Goal: Find specific page/section: Find specific page/section

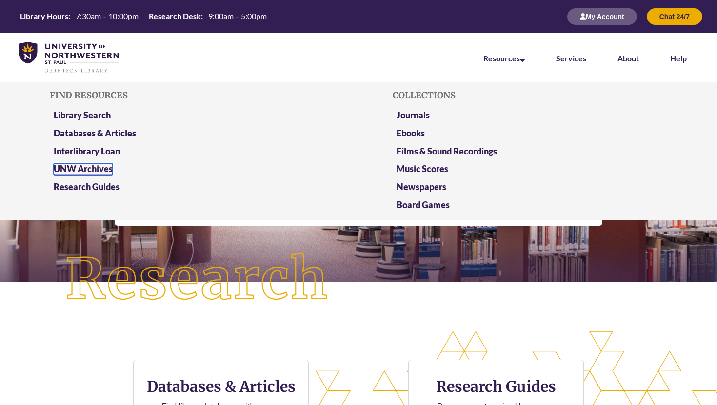
click at [91, 165] on link "UNW Archives" at bounding box center [83, 169] width 59 height 12
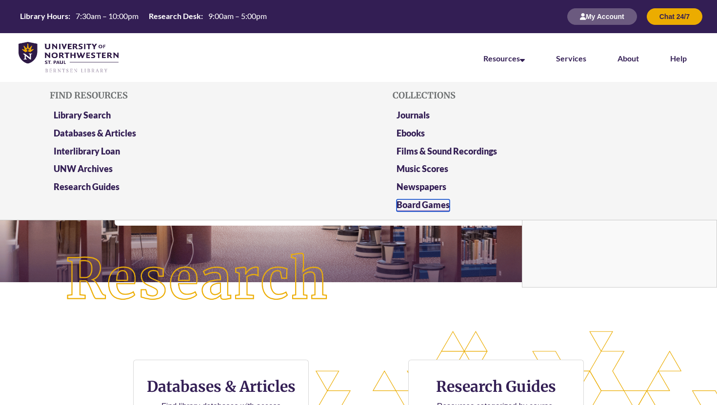
click at [440, 204] on link "Board Games" at bounding box center [423, 206] width 53 height 12
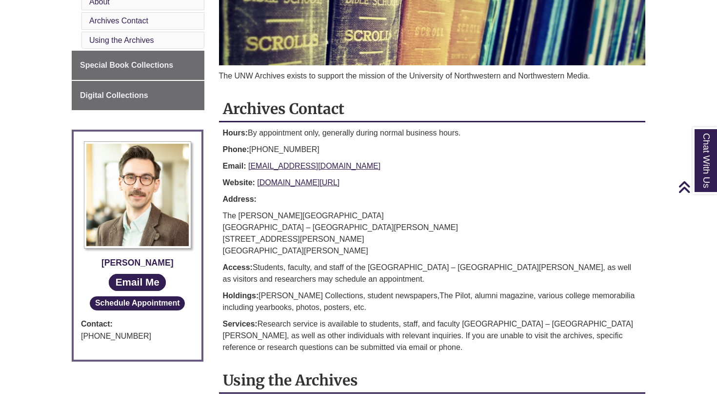
scroll to position [165, 0]
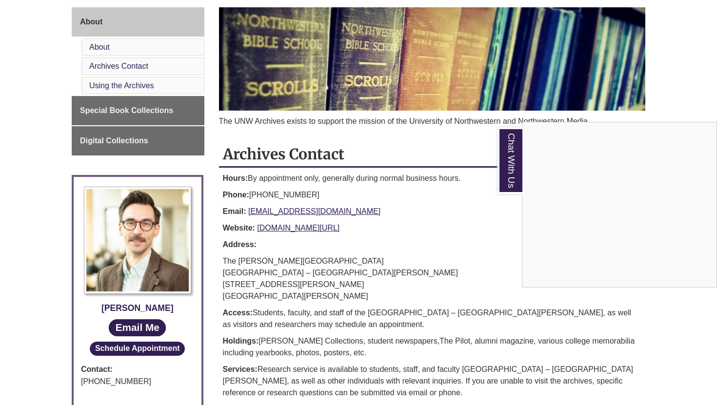
click at [117, 142] on div "Chat With Us" at bounding box center [358, 202] width 717 height 405
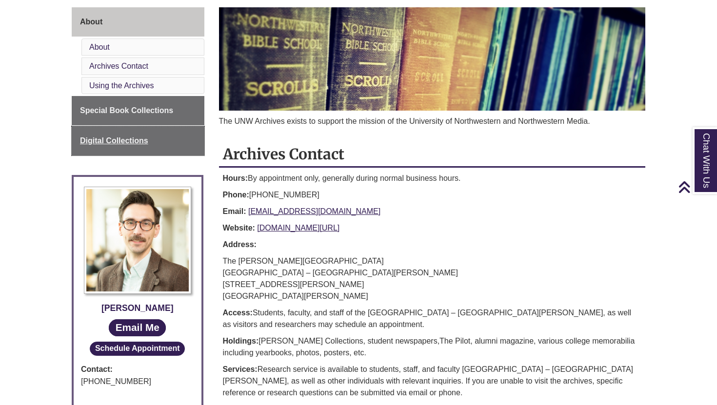
click at [117, 142] on span "Digital Collections" at bounding box center [114, 141] width 68 height 8
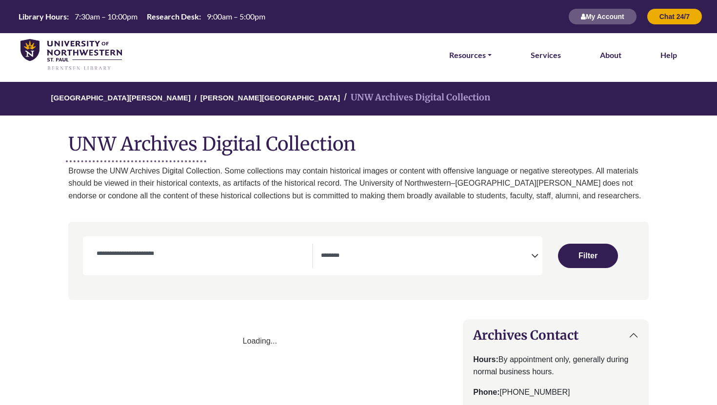
select select "Database Subject Filter"
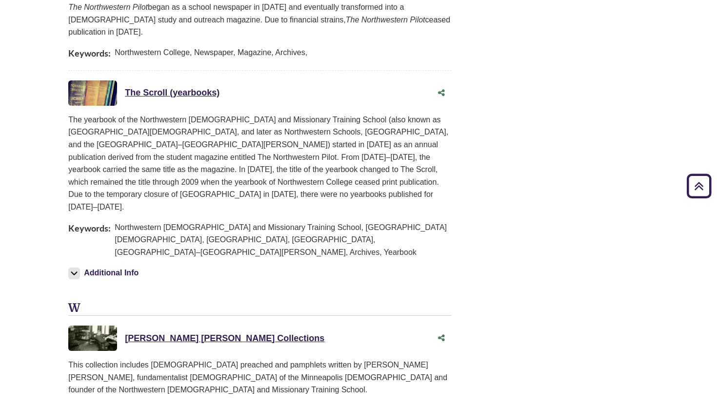
scroll to position [1352, 0]
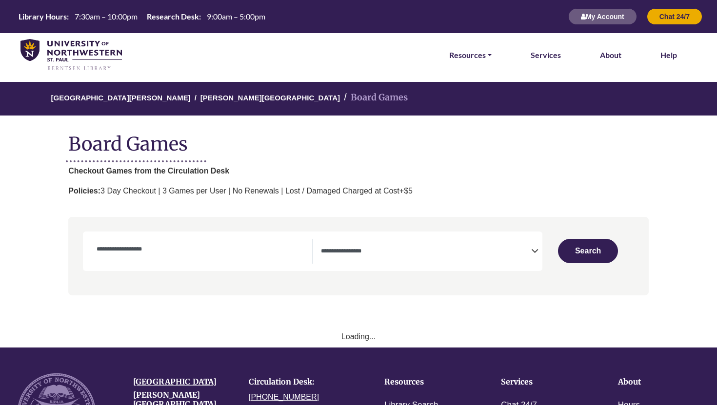
select select "Number of Players"
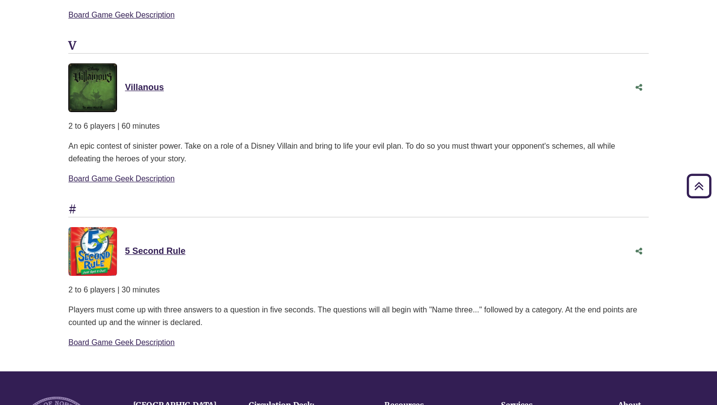
scroll to position [7267, 0]
